Goal: Task Accomplishment & Management: Manage account settings

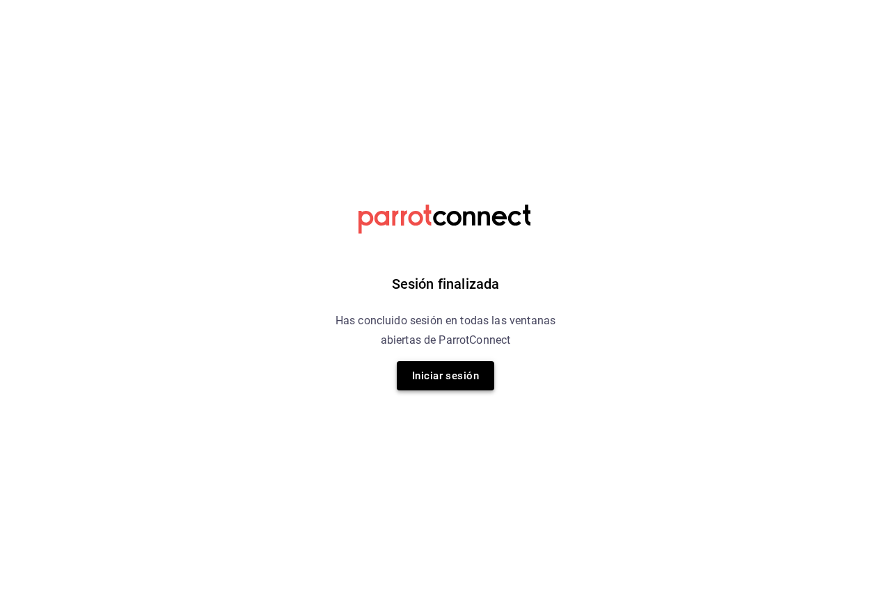
click at [468, 369] on button "Iniciar sesión" at bounding box center [445, 375] width 97 height 29
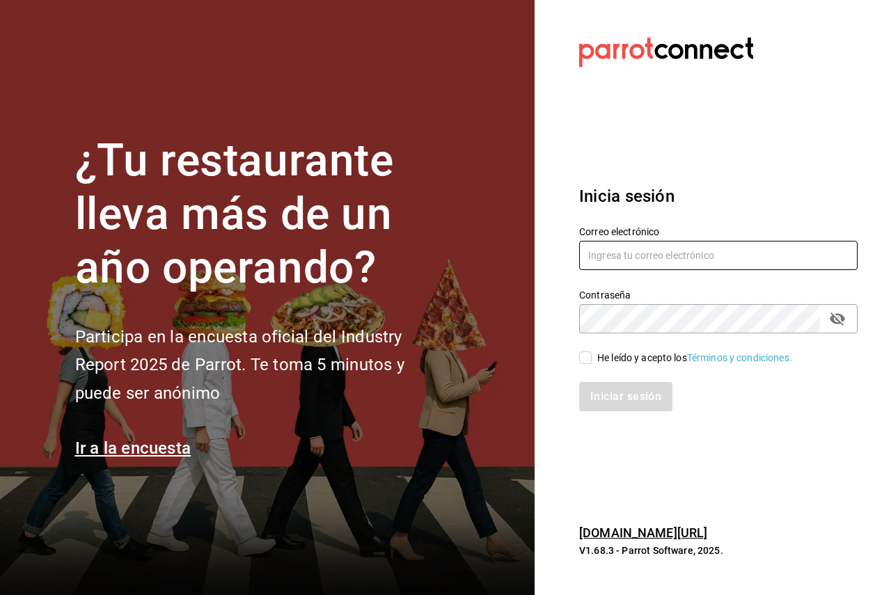
click at [702, 269] on input "text" at bounding box center [718, 255] width 278 height 29
paste input "surtidora@cdmx.com"
type input "surtidora@cdmx.com"
click at [600, 359] on div "He leído y acepto los Términos y condiciones." at bounding box center [694, 358] width 195 height 15
click at [591, 359] on input "He leído y acepto los Términos y condiciones." at bounding box center [585, 357] width 13 height 13
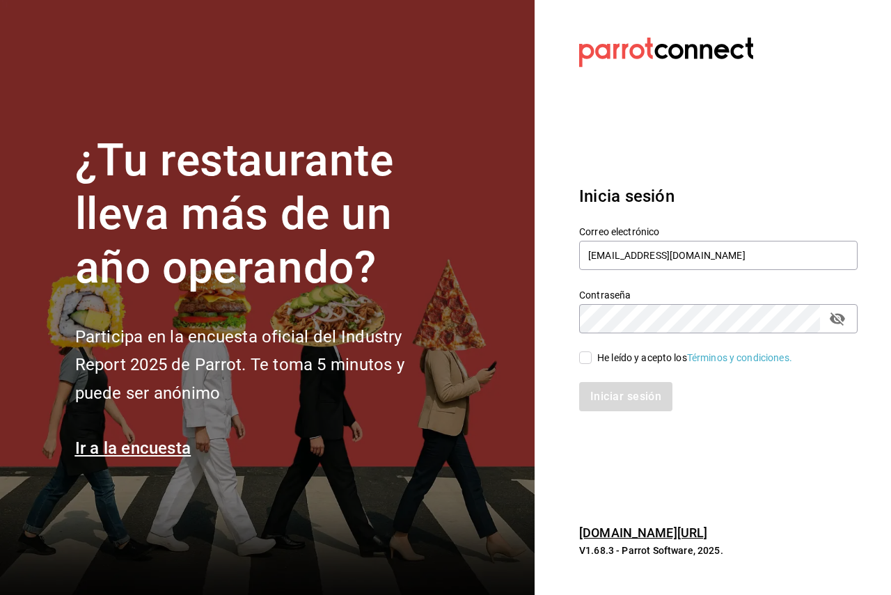
checkbox input "true"
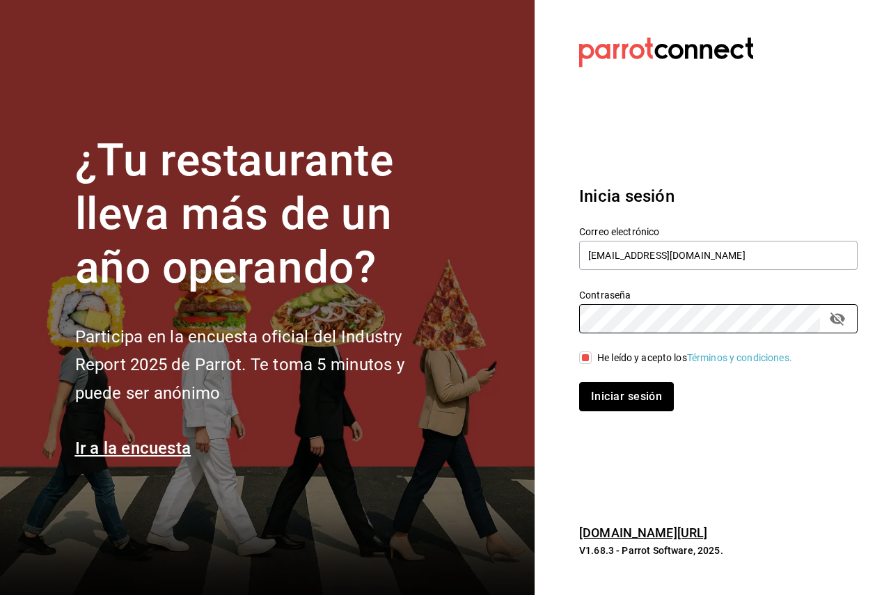
click at [624, 408] on button "Iniciar sesión" at bounding box center [626, 396] width 95 height 29
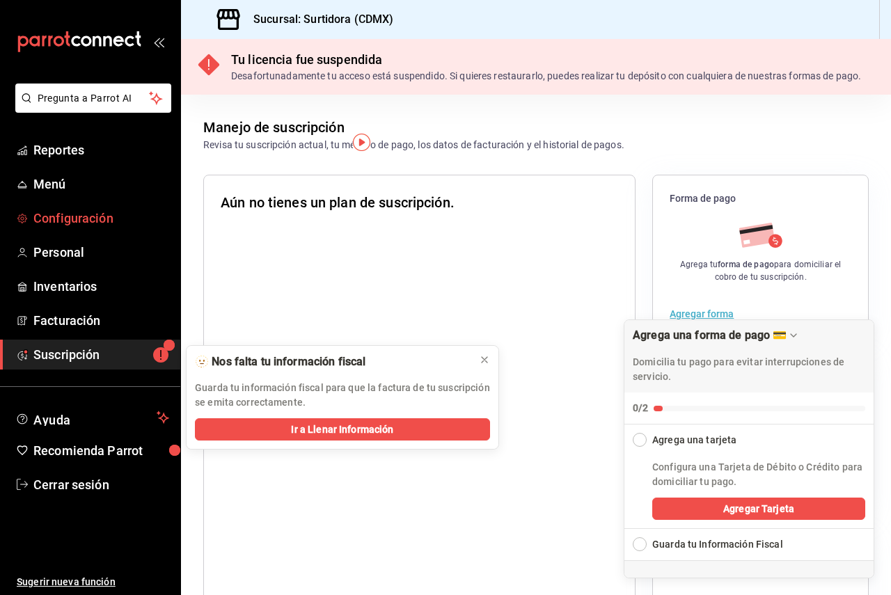
click at [109, 218] on span "Configuración" at bounding box center [101, 218] width 136 height 19
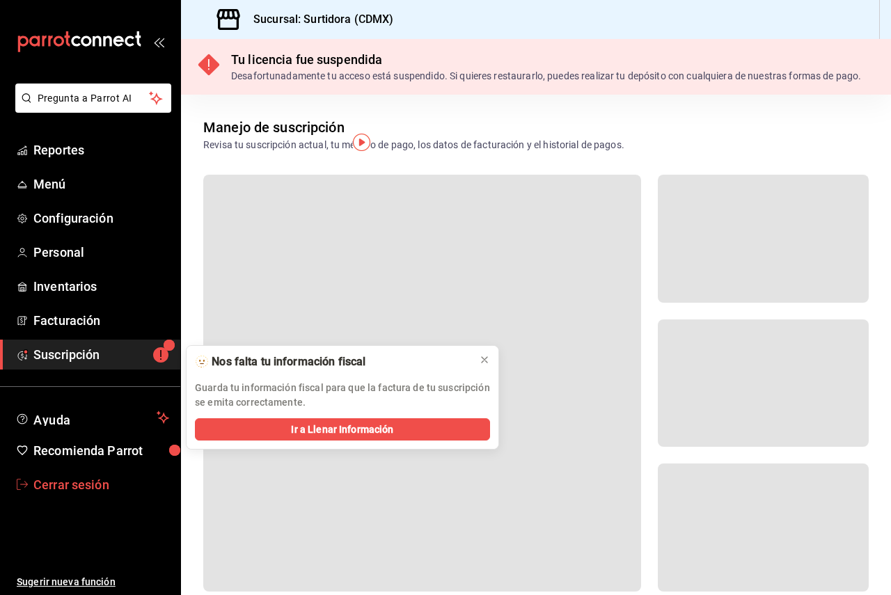
click at [91, 487] on span "Cerrar sesión" at bounding box center [101, 484] width 136 height 19
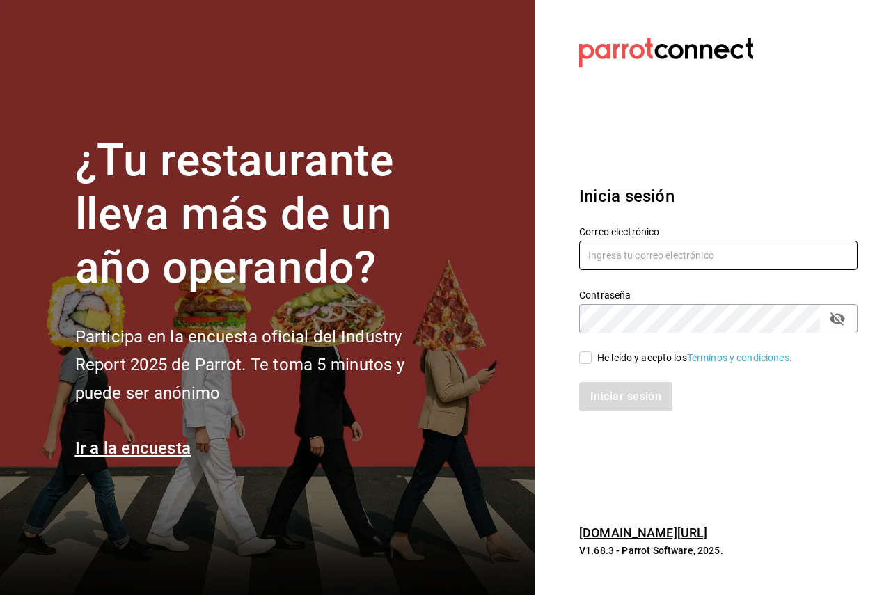
click at [692, 255] on input "text" at bounding box center [718, 255] width 278 height 29
paste input "santabarbara@sanjorge.com"
type input "santabarbara@sanjorge.com"
click at [598, 348] on div "He leído y acepto los Términos y condiciones." at bounding box center [709, 349] width 295 height 32
click at [606, 353] on div "He leído y acepto los Términos y condiciones." at bounding box center [694, 358] width 195 height 15
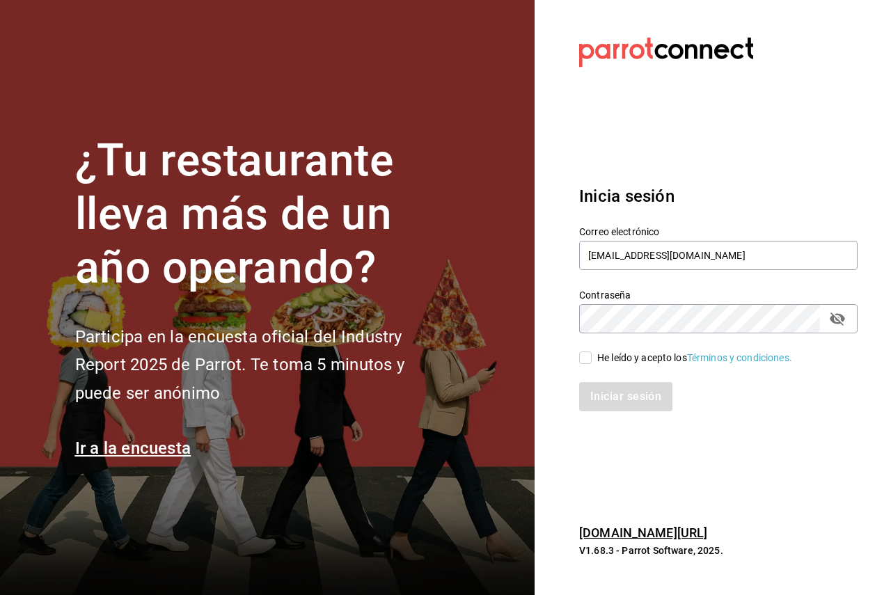
click at [591, 353] on input "He leído y acepto los Términos y condiciones." at bounding box center [585, 357] width 13 height 13
checkbox input "true"
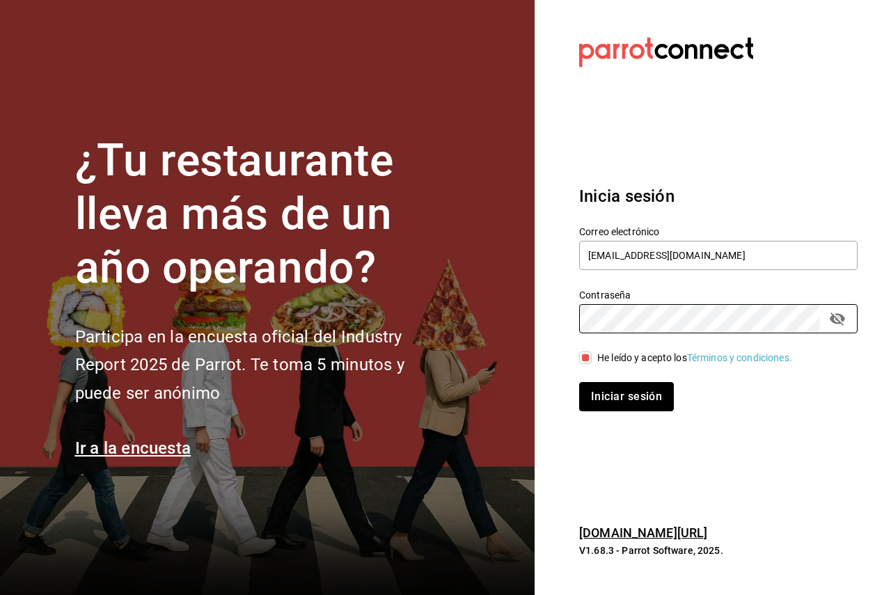
click at [610, 394] on button "Iniciar sesión" at bounding box center [626, 396] width 95 height 29
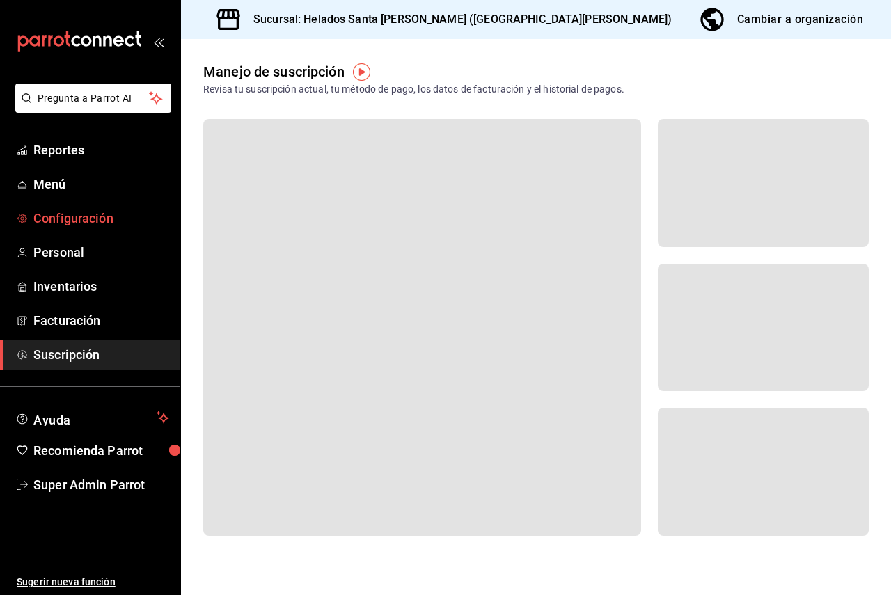
click at [67, 214] on span "Configuración" at bounding box center [101, 218] width 136 height 19
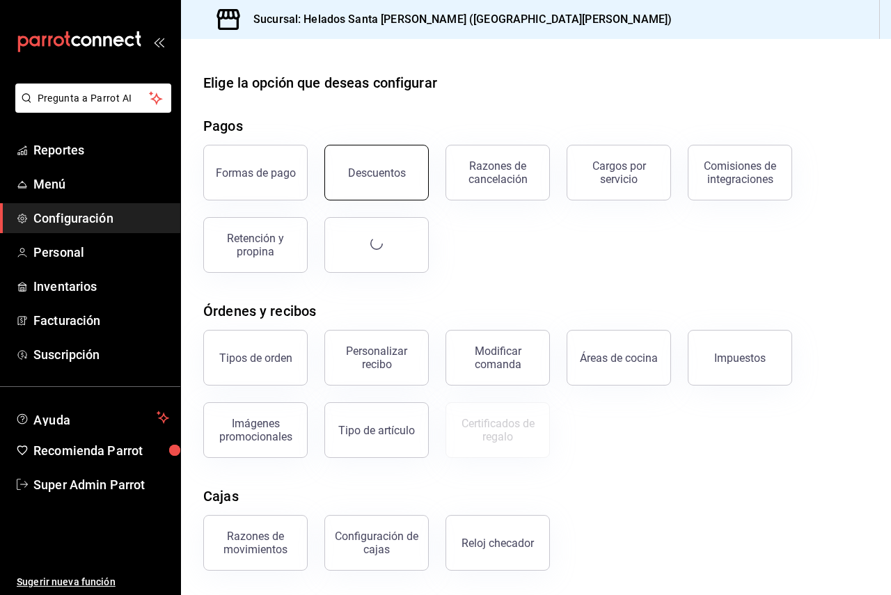
click at [367, 167] on div "Descuentos" at bounding box center [377, 172] width 58 height 13
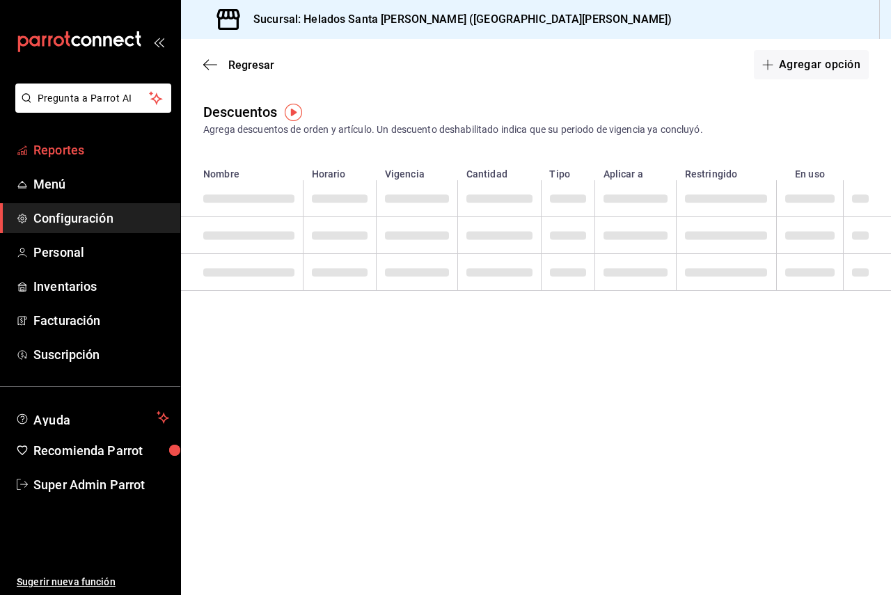
click at [87, 153] on span "Reportes" at bounding box center [101, 150] width 136 height 19
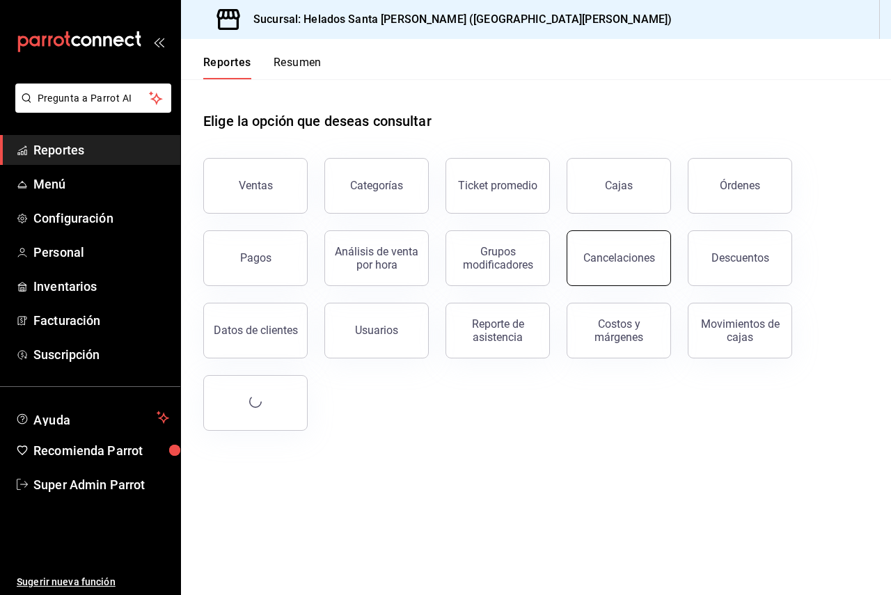
click at [572, 244] on button "Cancelaciones" at bounding box center [618, 258] width 104 height 56
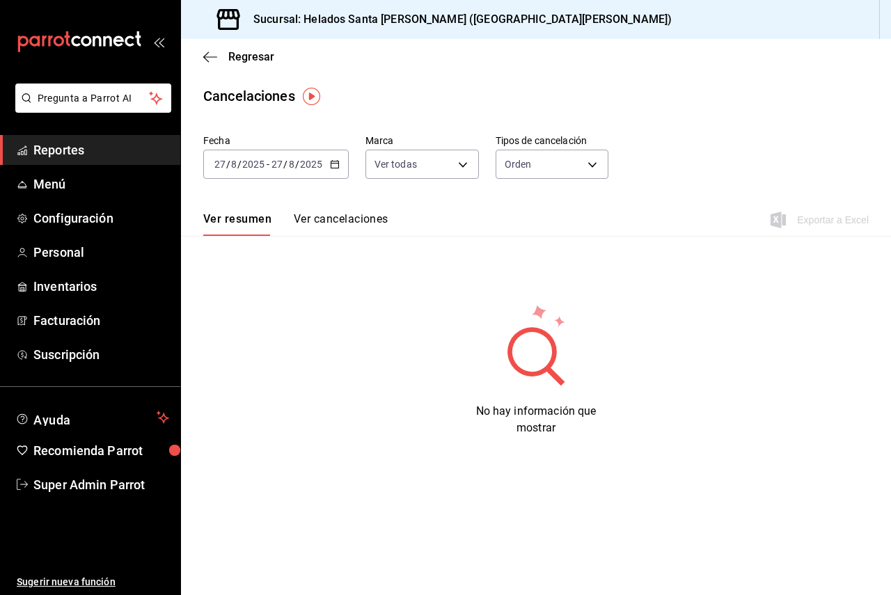
click at [291, 173] on div "2025-08-27 27 / 8 / 2025 - 2025-08-27 27 / 8 / 2025" at bounding box center [275, 164] width 145 height 29
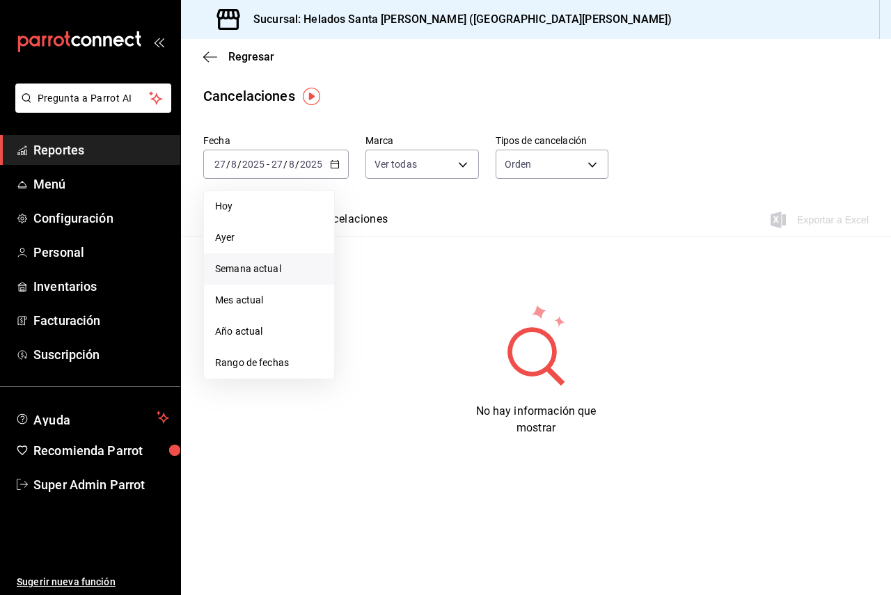
click at [281, 253] on li "Semana actual" at bounding box center [269, 268] width 130 height 31
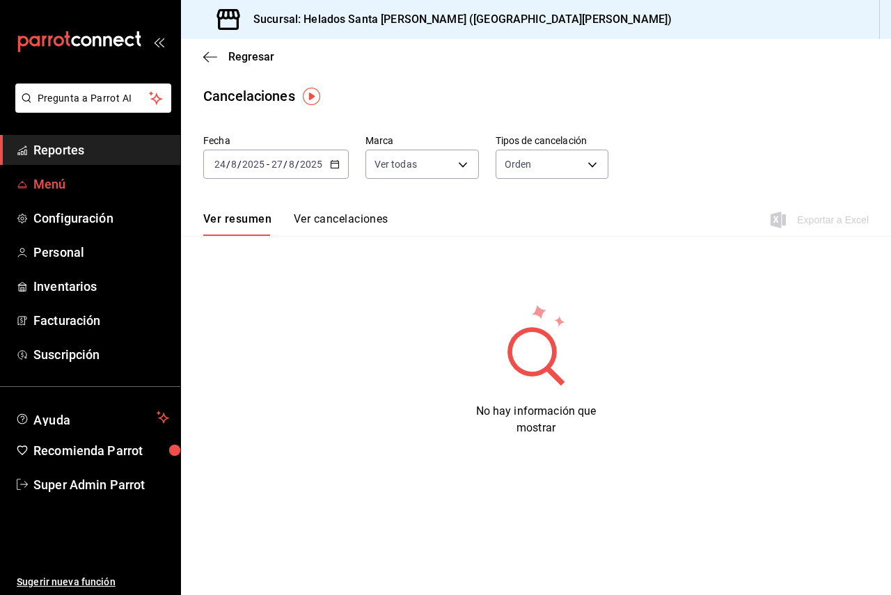
click at [54, 176] on span "Menú" at bounding box center [101, 184] width 136 height 19
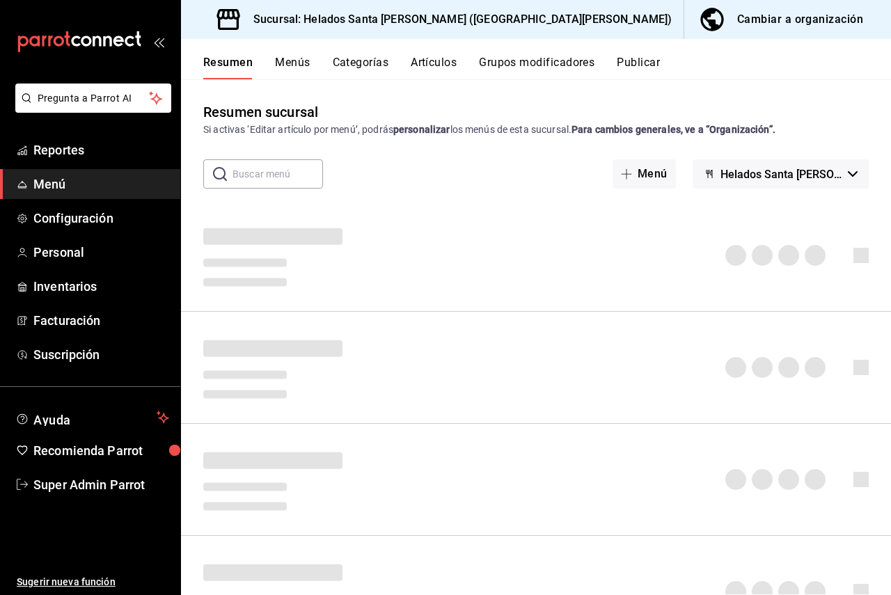
click at [449, 61] on button "Artículos" at bounding box center [433, 68] width 46 height 24
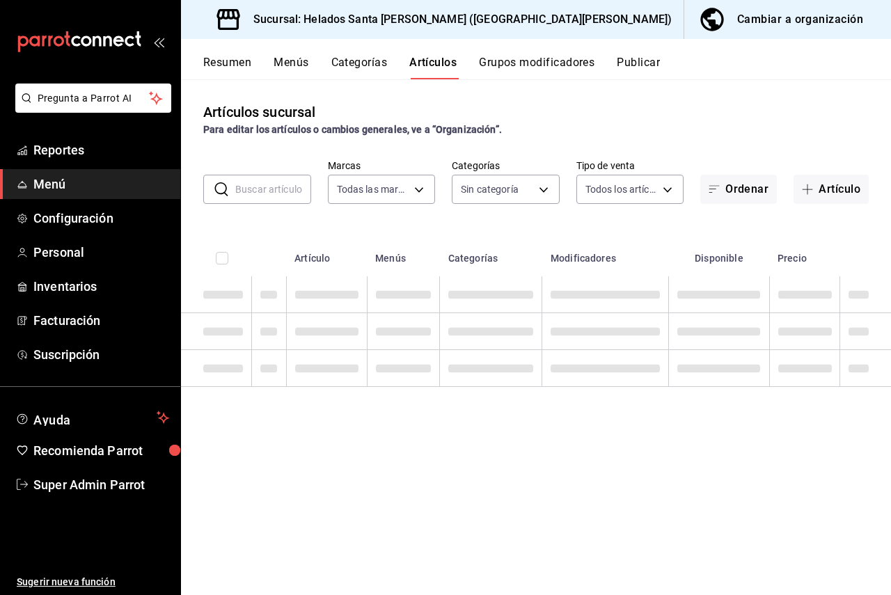
type input "765535a4-e623-4d45-be3f-085bdb208ac1"
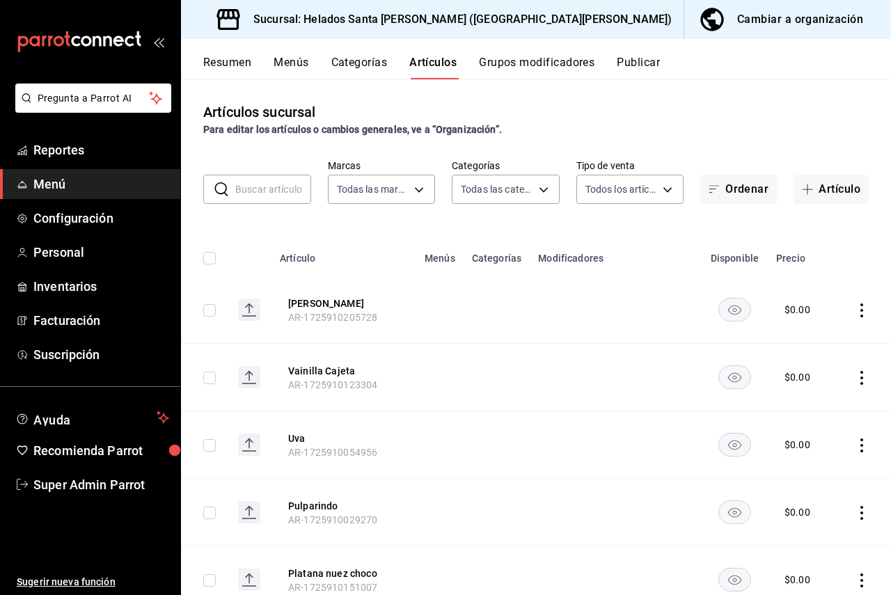
type input "1733fd3e-effb-4b88-9c63-9b348ad390b1,6e238885-5ed4-49b6-b7ad-f5728654f6c5,c77a5…"
click at [511, 68] on button "Grupos modificadores" at bounding box center [536, 68] width 115 height 24
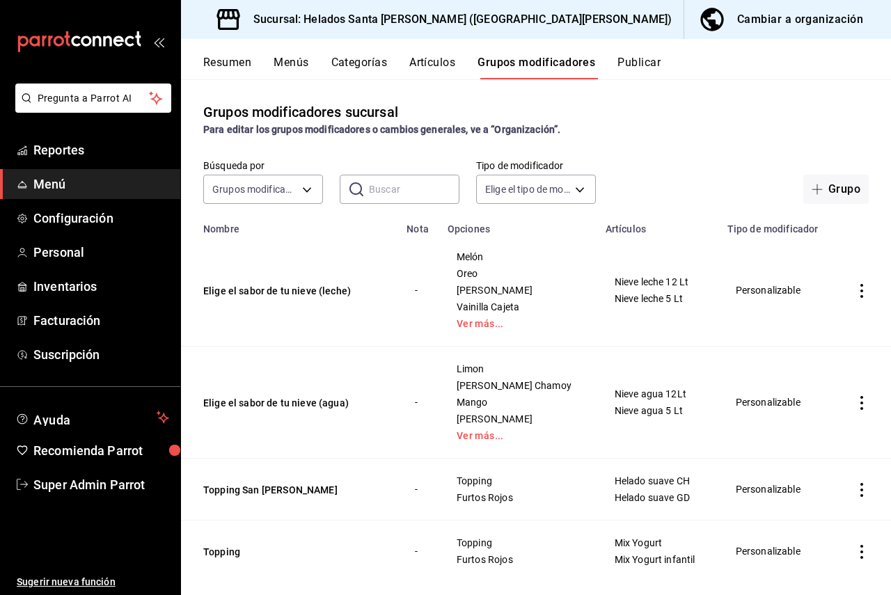
scroll to position [22, 0]
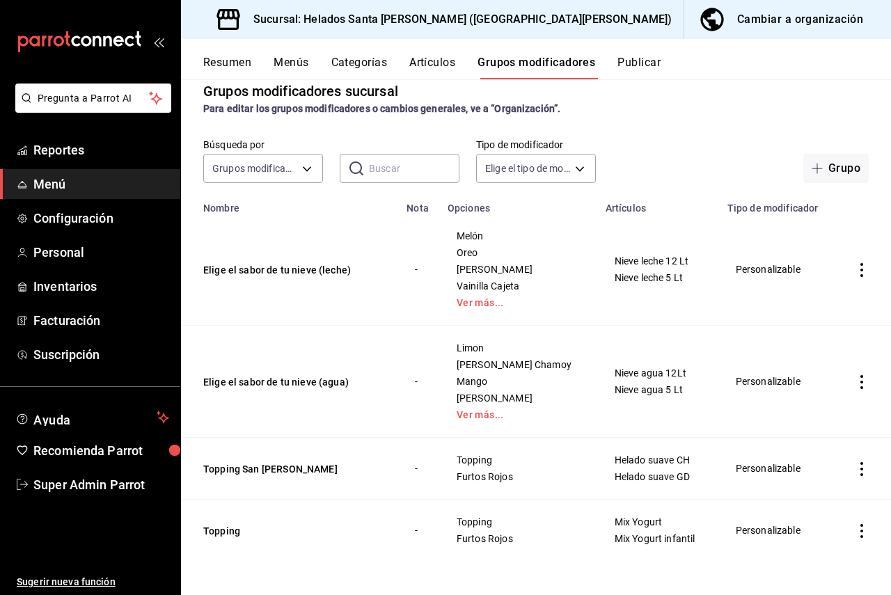
click at [617, 65] on div "Resumen Menús Categorías Artículos Grupos modificadores Publicar" at bounding box center [546, 68] width 687 height 24
click at [427, 68] on button "Artículos" at bounding box center [432, 68] width 46 height 24
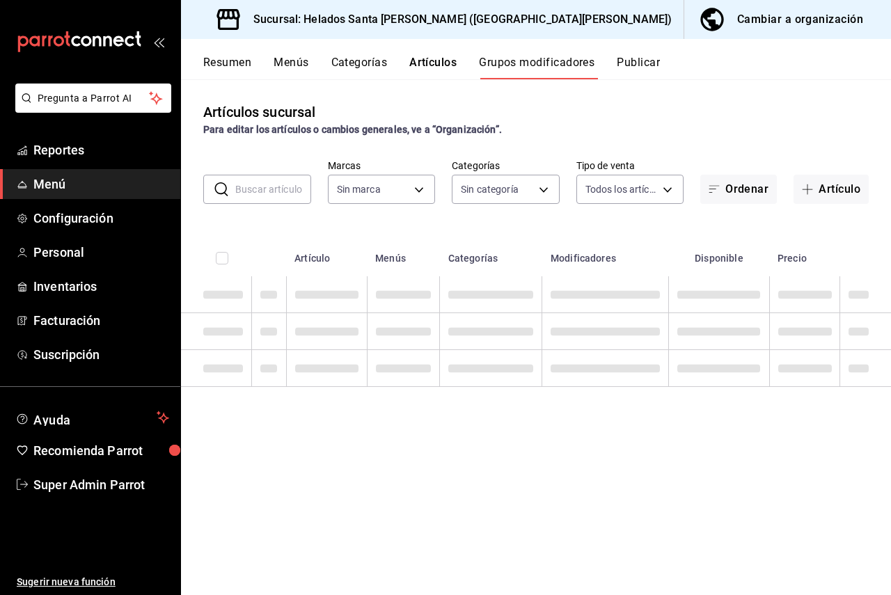
type input "765535a4-e623-4d45-be3f-085bdb208ac1"
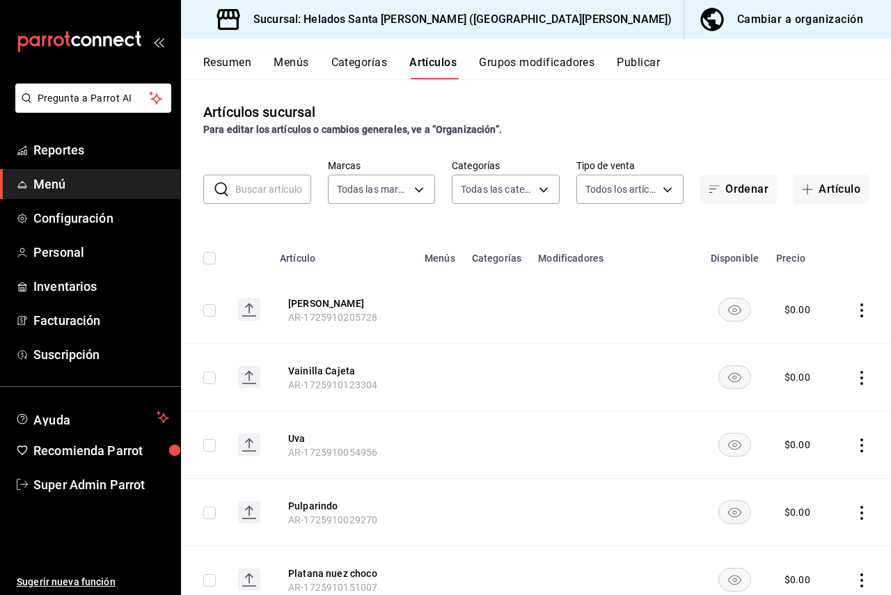
type input "1733fd3e-effb-4b88-9c63-9b348ad390b1,6e238885-5ed4-49b6-b7ad-f5728654f6c5,c77a5…"
click at [557, 63] on button "Grupos modificadores" at bounding box center [536, 68] width 115 height 24
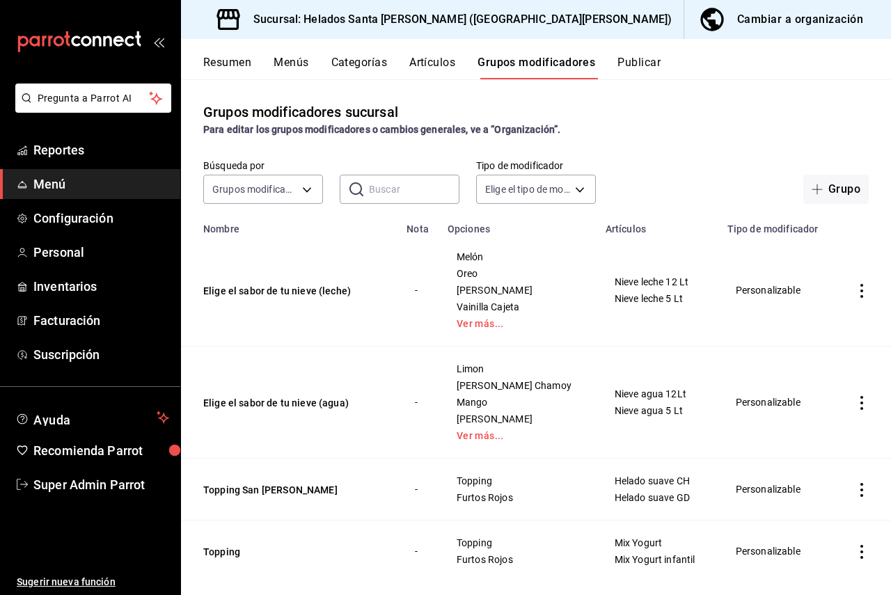
click at [310, 71] on div "Resumen Menús Categorías Artículos Grupos modificadores Publicar" at bounding box center [546, 68] width 687 height 24
click at [296, 62] on button "Menús" at bounding box center [290, 68] width 35 height 24
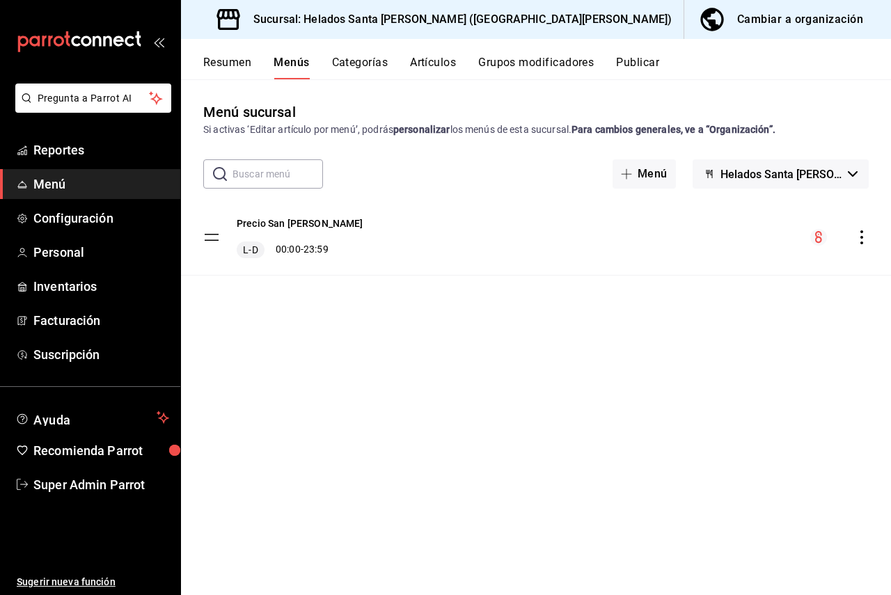
click at [245, 61] on button "Resumen" at bounding box center [227, 68] width 48 height 24
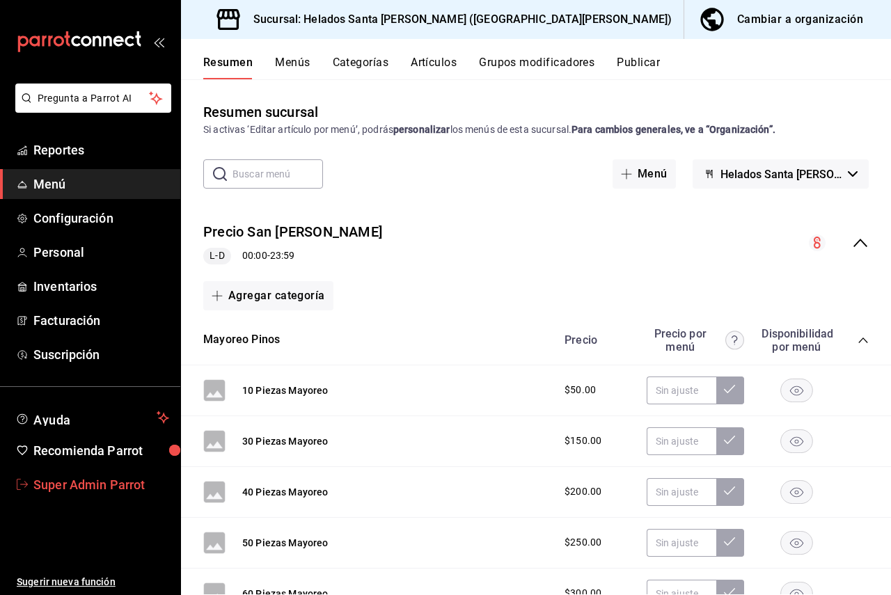
click at [140, 481] on span "Super Admin Parrot" at bounding box center [101, 484] width 136 height 19
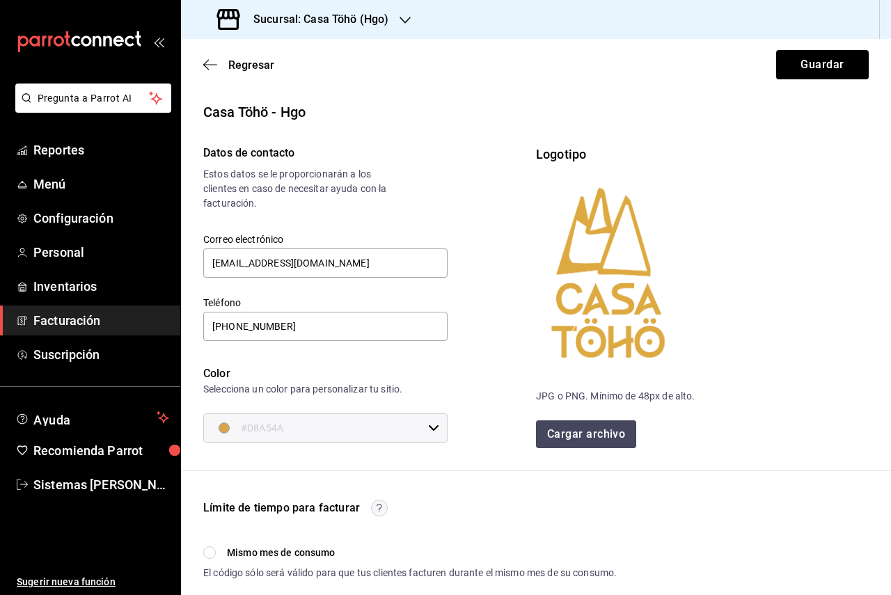
scroll to position [276, 0]
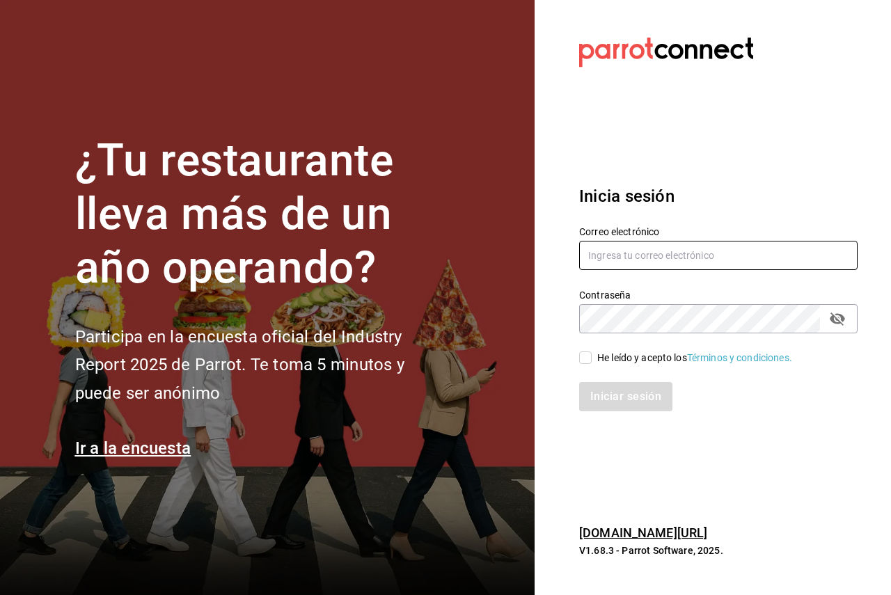
click at [645, 248] on input "text" at bounding box center [718, 255] width 278 height 29
click at [600, 357] on div "He leído y acepto los Términos y condiciones." at bounding box center [694, 358] width 195 height 15
click at [591, 357] on input "He leído y acepto los Términos y condiciones." at bounding box center [585, 357] width 13 height 13
checkbox input "true"
click at [636, 257] on input "text" at bounding box center [718, 255] width 278 height 29
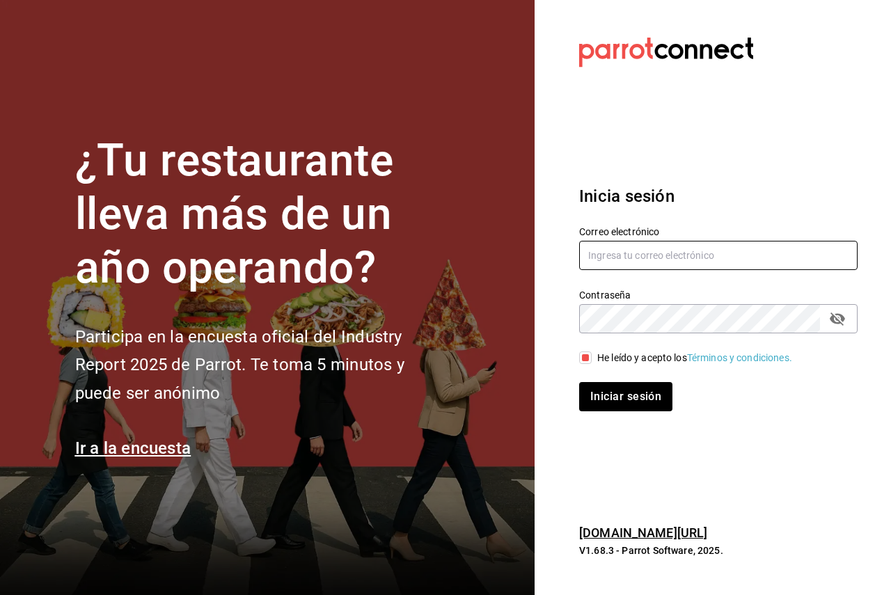
paste input "santabarbara@sanjorge.com"
type input "santabarbara@sanjorge.com"
click at [534, 334] on section "Datos incorrectos. Verifica que tu Correo o Contraseña estén bien escritos. Ini…" at bounding box center [712, 297] width 356 height 595
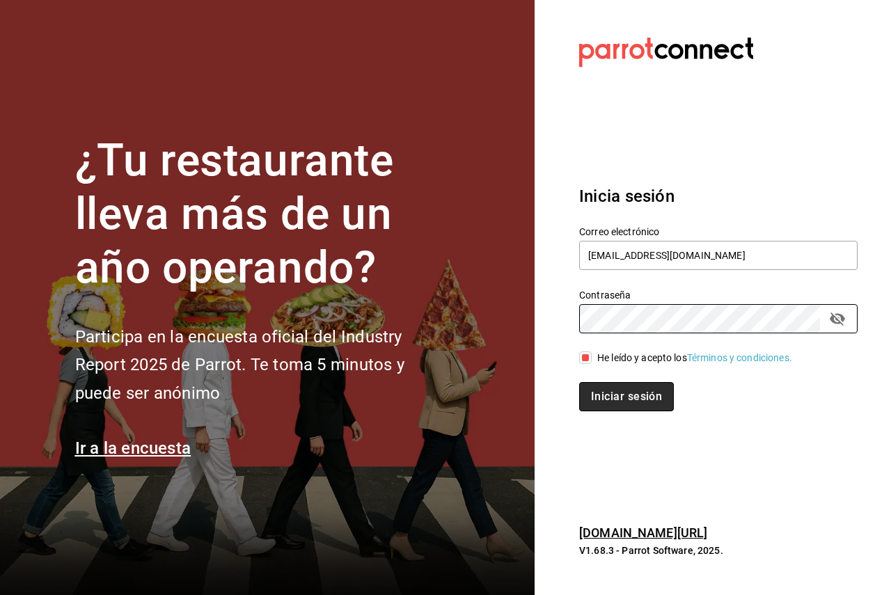
click at [591, 404] on button "Iniciar sesión" at bounding box center [626, 396] width 95 height 29
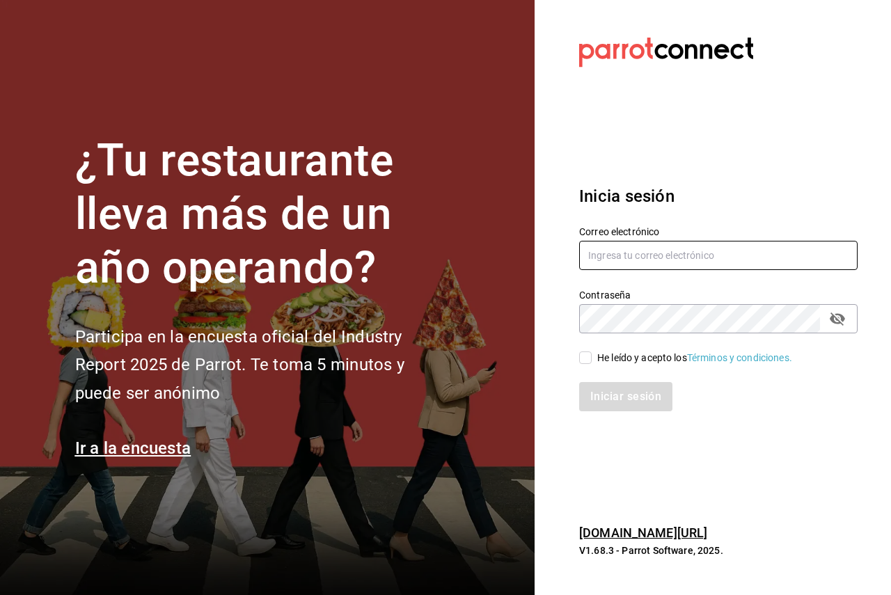
click at [660, 266] on input "text" at bounding box center [718, 255] width 278 height 29
paste input "santabarbara@sanjorge.com"
type input "santabarbara@sanjorge.com"
click at [589, 367] on div "Iniciar sesión" at bounding box center [709, 388] width 295 height 46
click at [589, 360] on input "He leído y acepto los Términos y condiciones." at bounding box center [585, 357] width 13 height 13
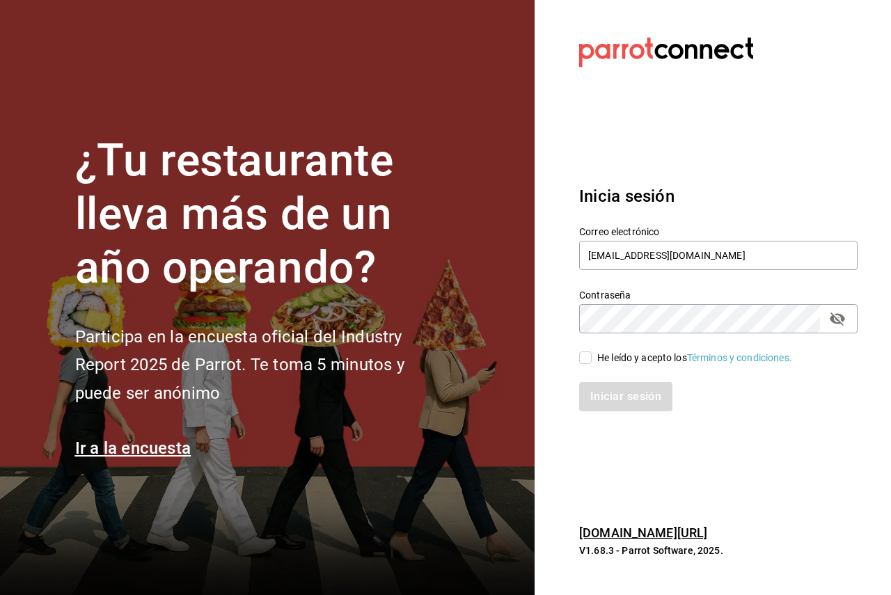
checkbox input "true"
click at [559, 474] on section "Datos incorrectos. Verifica que tu Correo o Contraseña estén bien escritos. Ini…" at bounding box center [712, 297] width 356 height 595
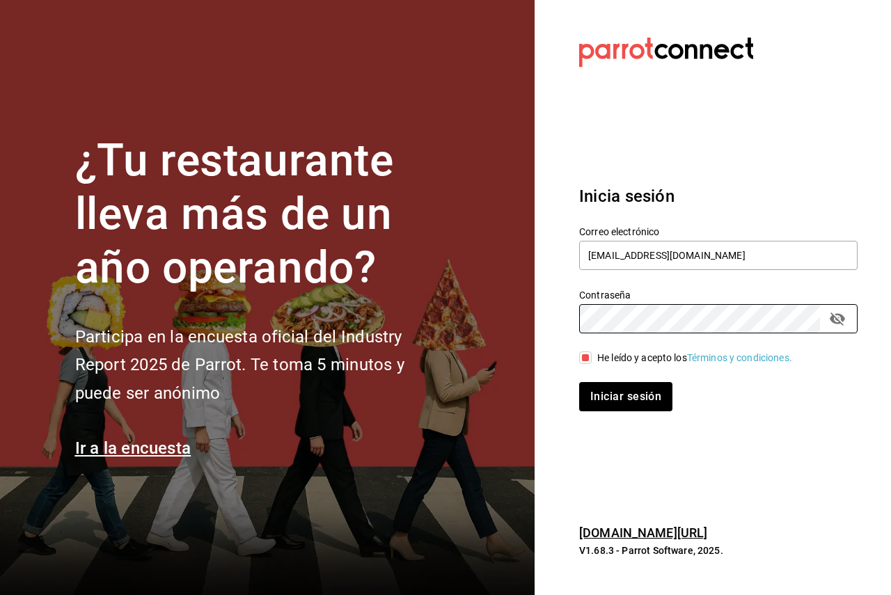
click at [635, 412] on div "Inicia sesión Correo electrónico santabarbara@sanjorge.com Contraseña Contraseñ…" at bounding box center [718, 297] width 278 height 261
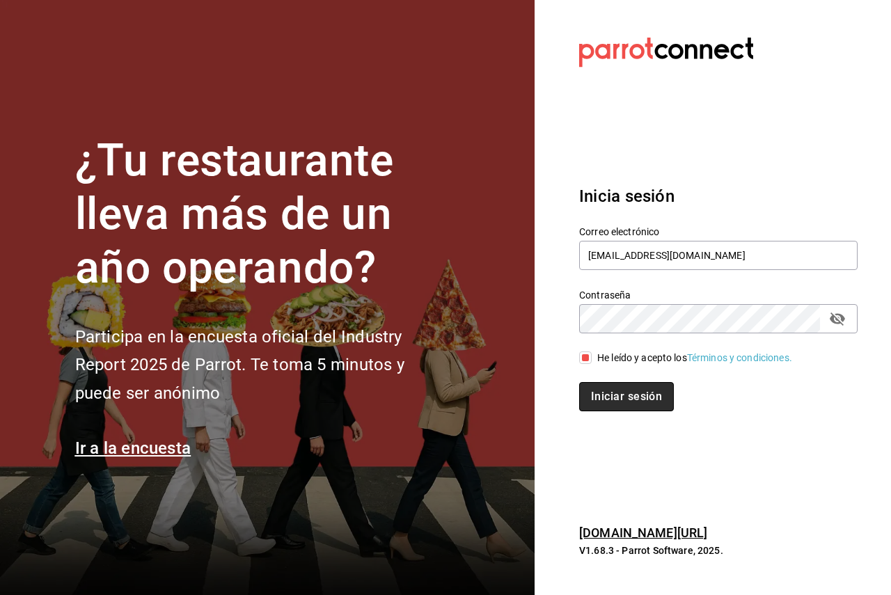
click at [630, 398] on button "Iniciar sesión" at bounding box center [626, 396] width 95 height 29
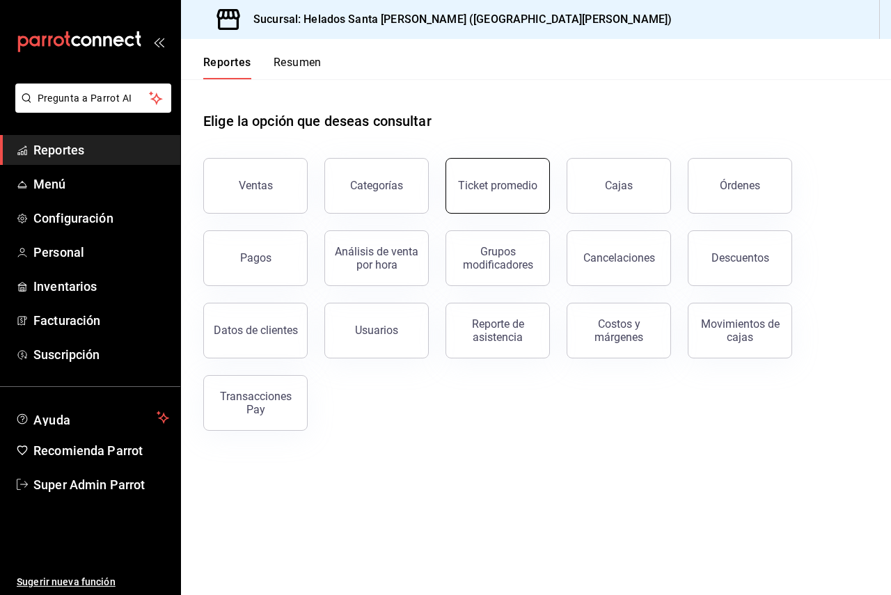
click at [478, 182] on div "Ticket promedio" at bounding box center [497, 185] width 79 height 13
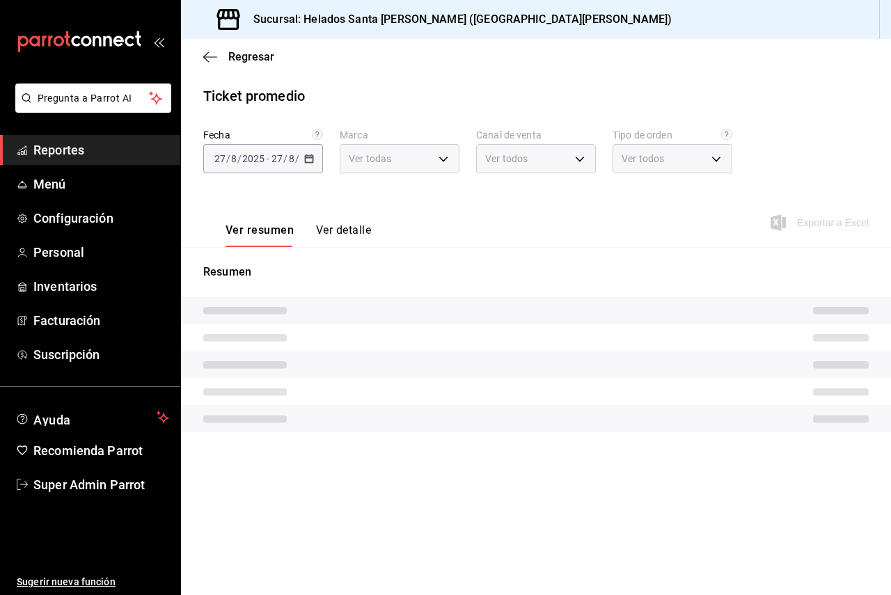
type input "765535a4-e623-4d45-be3f-085bdb208ac1"
type input "PARROT,UBER_EATS,RAPPI,DIDI_FOOD,ONLINE"
type input "627a27bd-aa86-48e4-a4e0-1c1d69b869aa,EXTERNAL"
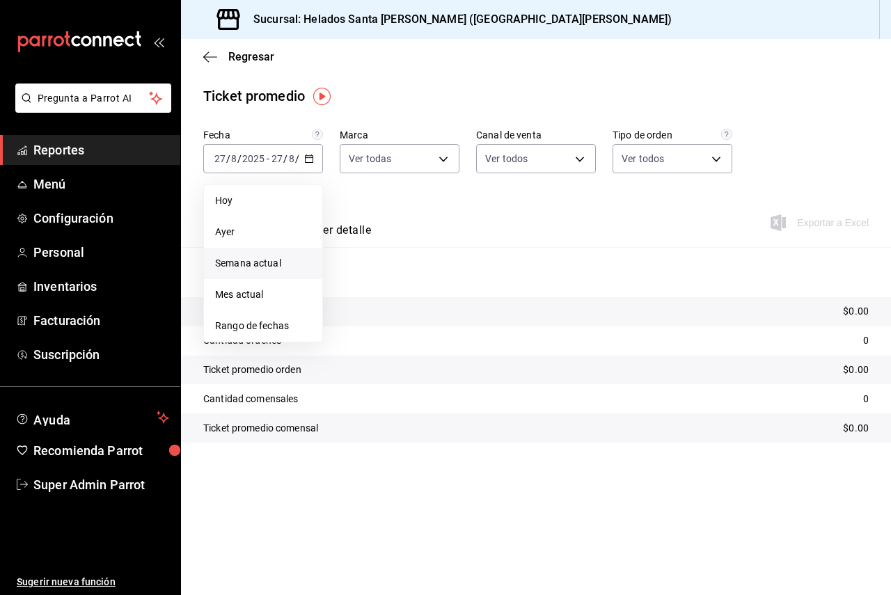
click at [266, 273] on li "Semana actual" at bounding box center [263, 263] width 118 height 31
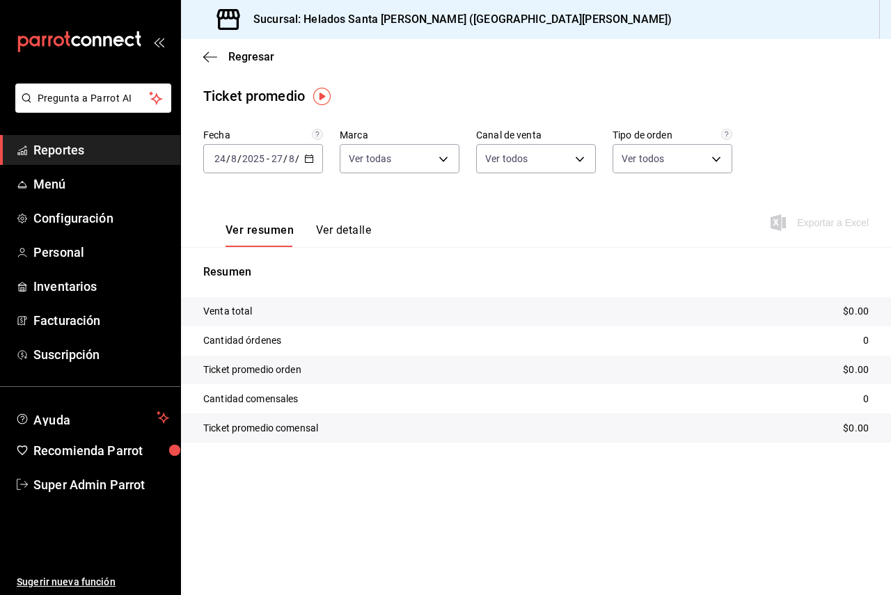
click at [366, 230] on button "Ver detalle" at bounding box center [343, 235] width 55 height 24
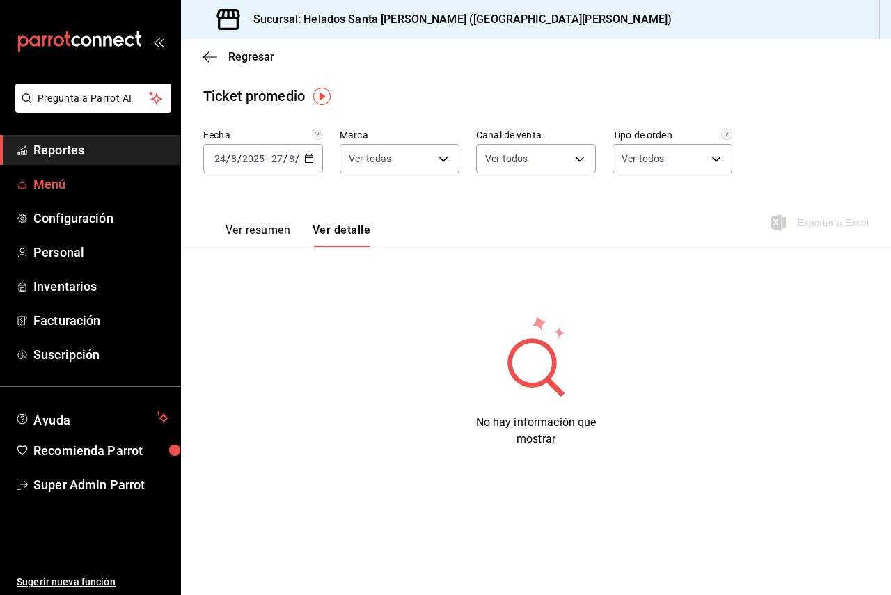
click at [102, 186] on span "Menú" at bounding box center [101, 184] width 136 height 19
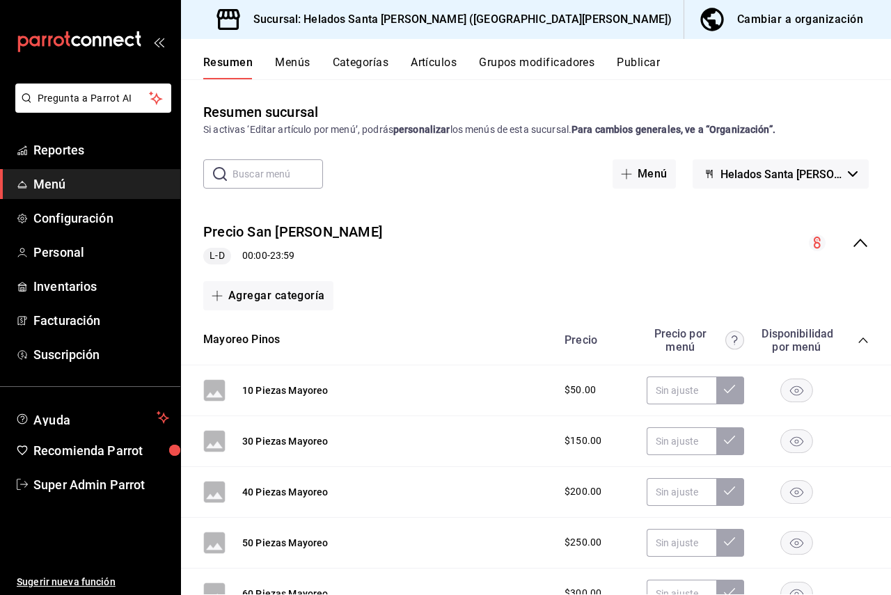
click at [443, 66] on button "Artículos" at bounding box center [433, 68] width 46 height 24
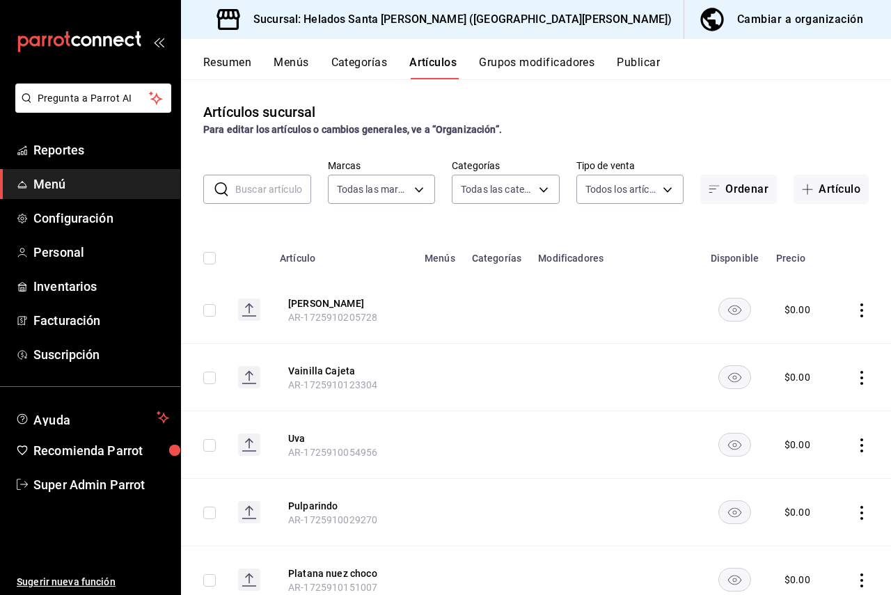
type input "765535a4-e623-4d45-be3f-085bdb208ac1"
type input "1733fd3e-effb-4b88-9c63-9b348ad390b1,6e238885-5ed4-49b6-b7ad-f5728654f6c5,c77a5…"
